Goal: Task Accomplishment & Management: Manage account settings

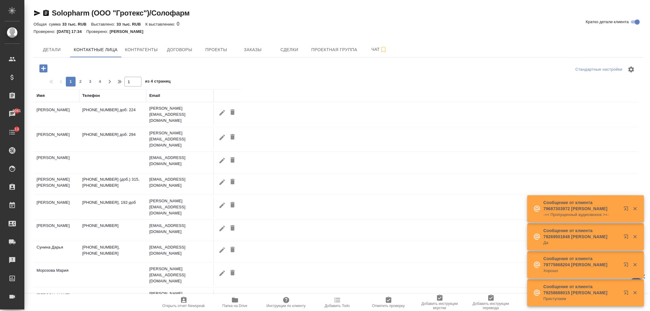
select select "RU"
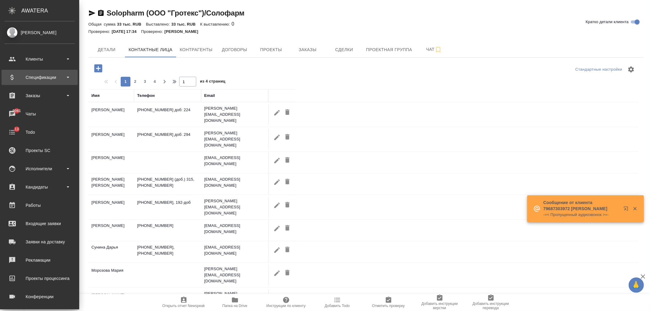
click at [46, 71] on div "Спецификации" at bounding box center [40, 77] width 76 height 15
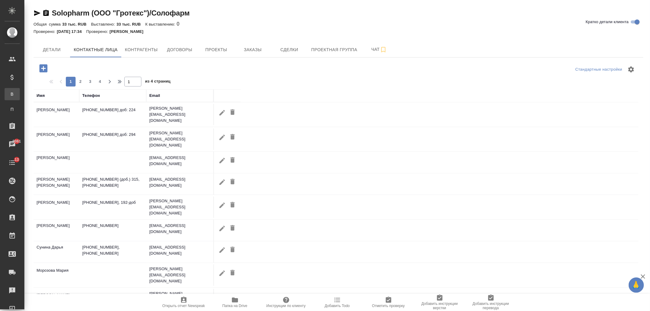
click at [20, 99] on link "В Все спецификации" at bounding box center [12, 94] width 15 height 12
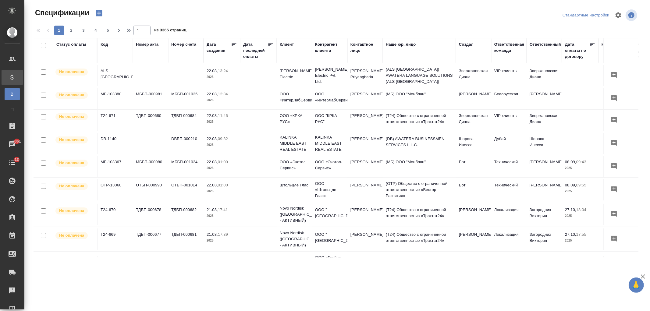
click at [288, 60] on th "Клиент" at bounding box center [294, 50] width 35 height 25
click at [290, 43] on div "Клиент" at bounding box center [287, 44] width 14 height 6
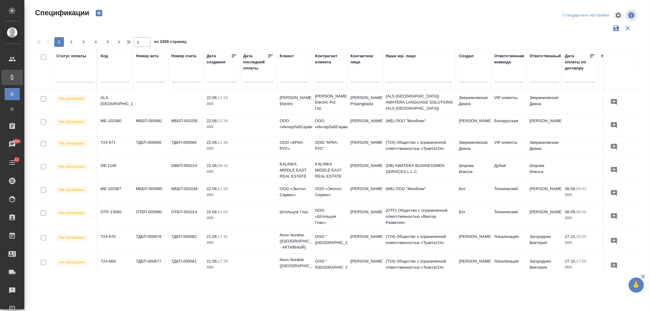
click at [299, 78] on input "text" at bounding box center [294, 78] width 29 height 8
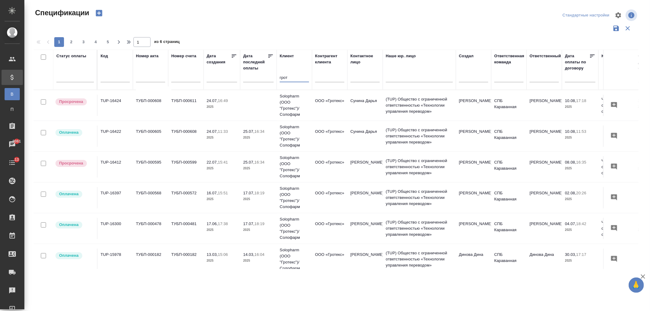
type input "грот"
click at [259, 111] on td at bounding box center [258, 105] width 37 height 21
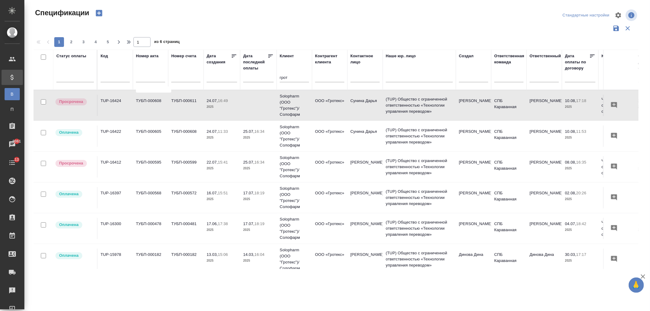
click at [311, 121] on td "Solopharm (ООО "Гротекс")/Солофарм" at bounding box center [294, 105] width 35 height 30
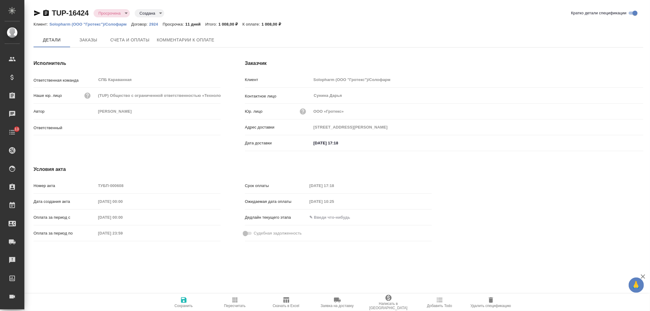
type input "Иванова Арина"
type input "195279, Санкт-Петербург г, Индустриальный пр-кт, дом № 71, корпус 2 Литера А"
click at [179, 41] on span "Комментарии к оплате" at bounding box center [186, 41] width 58 height 8
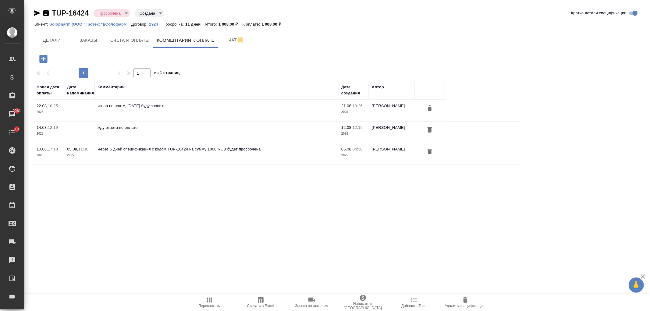
click at [44, 59] on icon "button" at bounding box center [43, 59] width 11 height 11
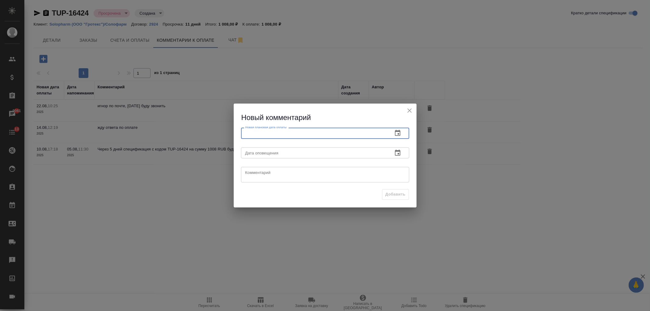
click at [305, 135] on input "text" at bounding box center [314, 133] width 147 height 11
click at [396, 133] on icon "button" at bounding box center [397, 132] width 7 height 7
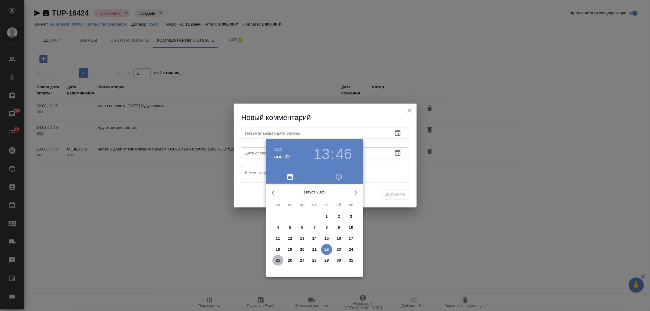
click at [277, 262] on p "25" at bounding box center [278, 260] width 5 height 6
type input "25.08.2025 13:46"
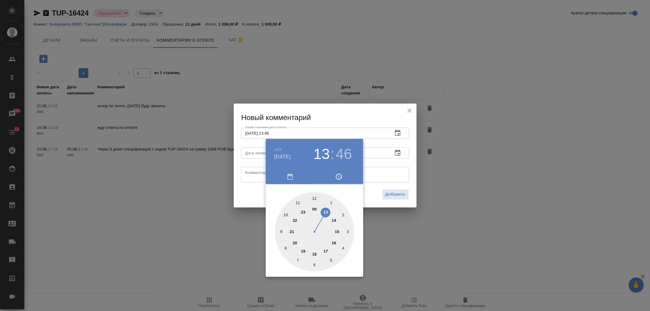
click at [248, 175] on div at bounding box center [325, 155] width 650 height 311
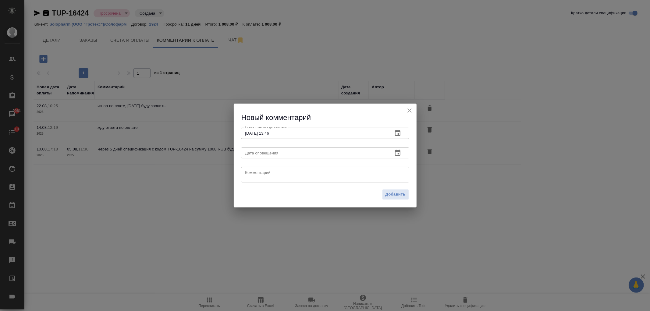
click at [259, 172] on textarea at bounding box center [325, 174] width 160 height 9
paste textarea "дозвонилась, сказали, что видят запросы. обещали уточнить у финотдела и сегодня…"
type textarea "дозвонилась, сказали, что видят запросы. обещали уточнить у финотдела и сегодня…"
click at [385, 200] on button "Добавить" at bounding box center [395, 194] width 27 height 11
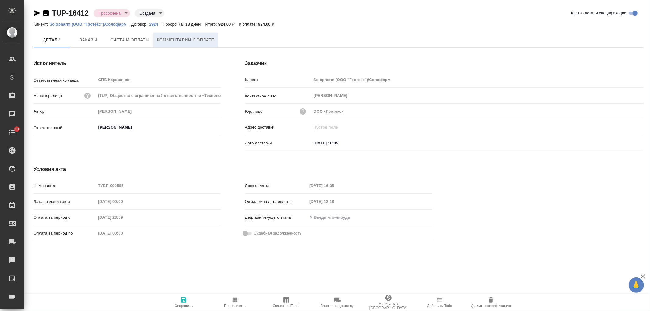
click at [184, 40] on span "Комментарии к оплате" at bounding box center [186, 40] width 58 height 8
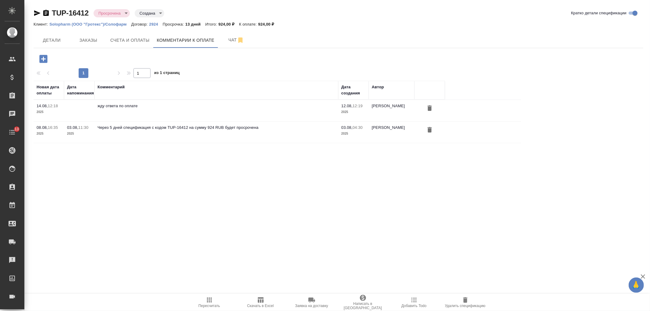
click at [41, 60] on icon "button" at bounding box center [43, 59] width 8 height 8
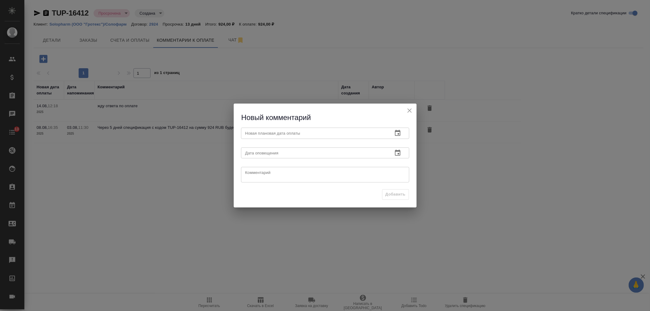
click at [278, 132] on input "text" at bounding box center [314, 133] width 147 height 11
click at [398, 132] on icon "button" at bounding box center [397, 133] width 5 height 6
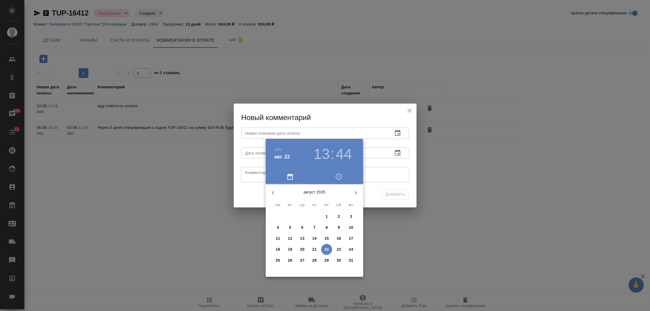
click at [277, 261] on p "25" at bounding box center [278, 260] width 5 height 6
type input "25.08.2025 13:44"
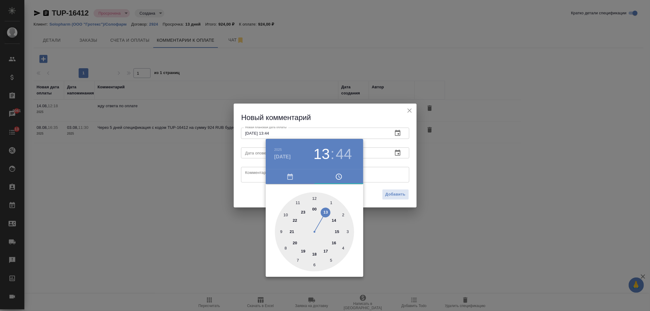
click at [252, 151] on div at bounding box center [325, 155] width 650 height 311
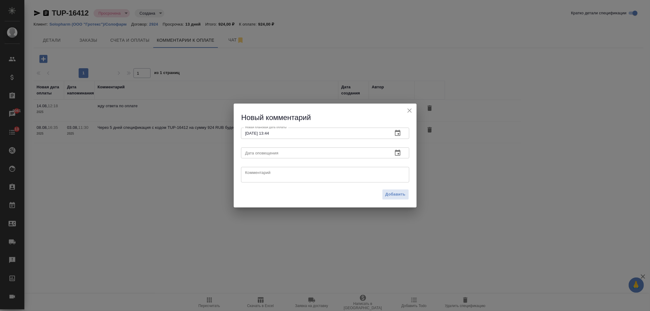
click at [258, 175] on textarea at bounding box center [325, 174] width 160 height 9
drag, startPoint x: 270, startPoint y: 179, endPoint x: 238, endPoint y: 168, distance: 34.4
click at [238, 168] on div "Новая плановая дата оплаты 25.08.2025 13:44 Новая плановая дата оплаты Дата опо…" at bounding box center [325, 154] width 183 height 63
click at [264, 180] on div "дозвонилась, обещали уточнить у финотдела и сегодня отписаться о сроках оплаты …" at bounding box center [325, 175] width 168 height 16
drag, startPoint x: 261, startPoint y: 175, endPoint x: 246, endPoint y: 172, distance: 16.1
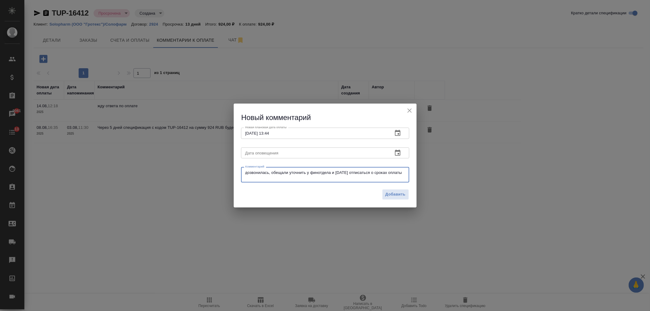
click at [246, 172] on textarea "дозвонилась, обещали уточнить у финотдела и сегодня отписаться о сроках оплаты" at bounding box center [325, 174] width 160 height 9
click at [267, 169] on div "дозвонилась, обещали уточнить у финотдела и сегодня отписаться о сроках оплаты …" at bounding box center [325, 175] width 168 height 16
click at [273, 170] on textarea "дозвонилась, обещали уточнить у финотдела и сегодня отписаться о сроках оплаты" at bounding box center [325, 174] width 160 height 9
click at [273, 172] on textarea "дозвонилась, обещали уточнить у финотдела и сегодня отписаться о сроках оплаты" at bounding box center [325, 174] width 160 height 9
click at [271, 172] on textarea "дозвонилась, обещали уточнить у финотдела и сегодня отписаться о сроках оплаты" at bounding box center [325, 174] width 160 height 9
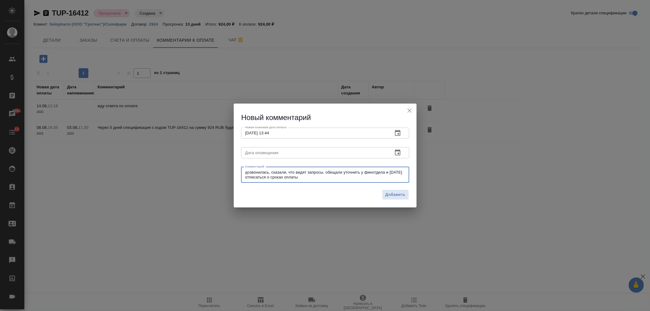
drag, startPoint x: 300, startPoint y: 176, endPoint x: 232, endPoint y: 164, distance: 69.3
click at [232, 164] on div "Новый комментарий Новая плановая дата оплаты 25.08.2025 13:44 Новая плановая да…" at bounding box center [325, 155] width 650 height 311
type textarea "дозвонилась, сказали, что видят запросы. обещали уточнить у финотдела и сегодня…"
click at [390, 197] on span "Добавить" at bounding box center [395, 194] width 20 height 7
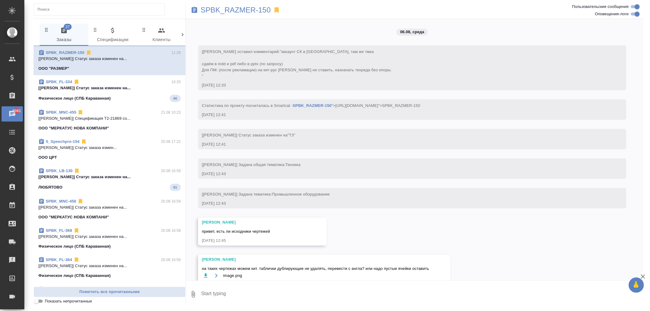
scroll to position [9416, 0]
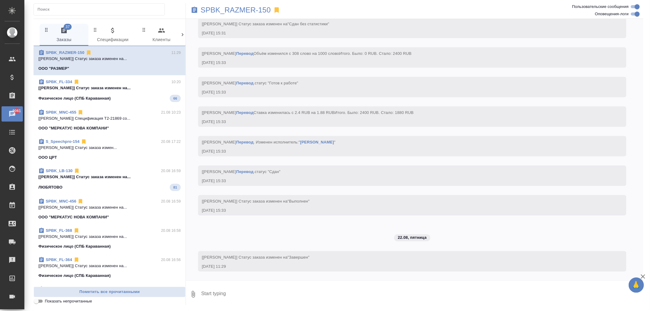
click at [125, 92] on span "SPBK_FL-334 10:20 [[PERSON_NAME]] Статус заказа изменен на... Физическое лицо (…" at bounding box center [109, 90] width 142 height 23
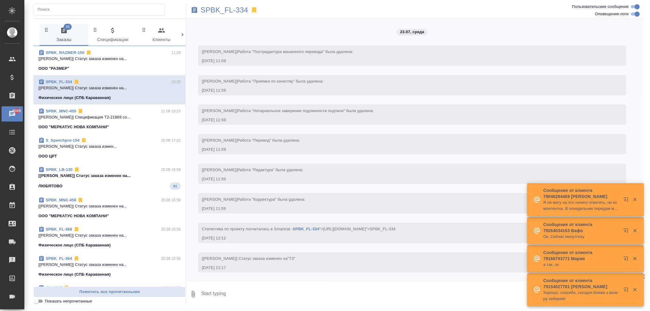
scroll to position [3065, 0]
